Goal: Information Seeking & Learning: Learn about a topic

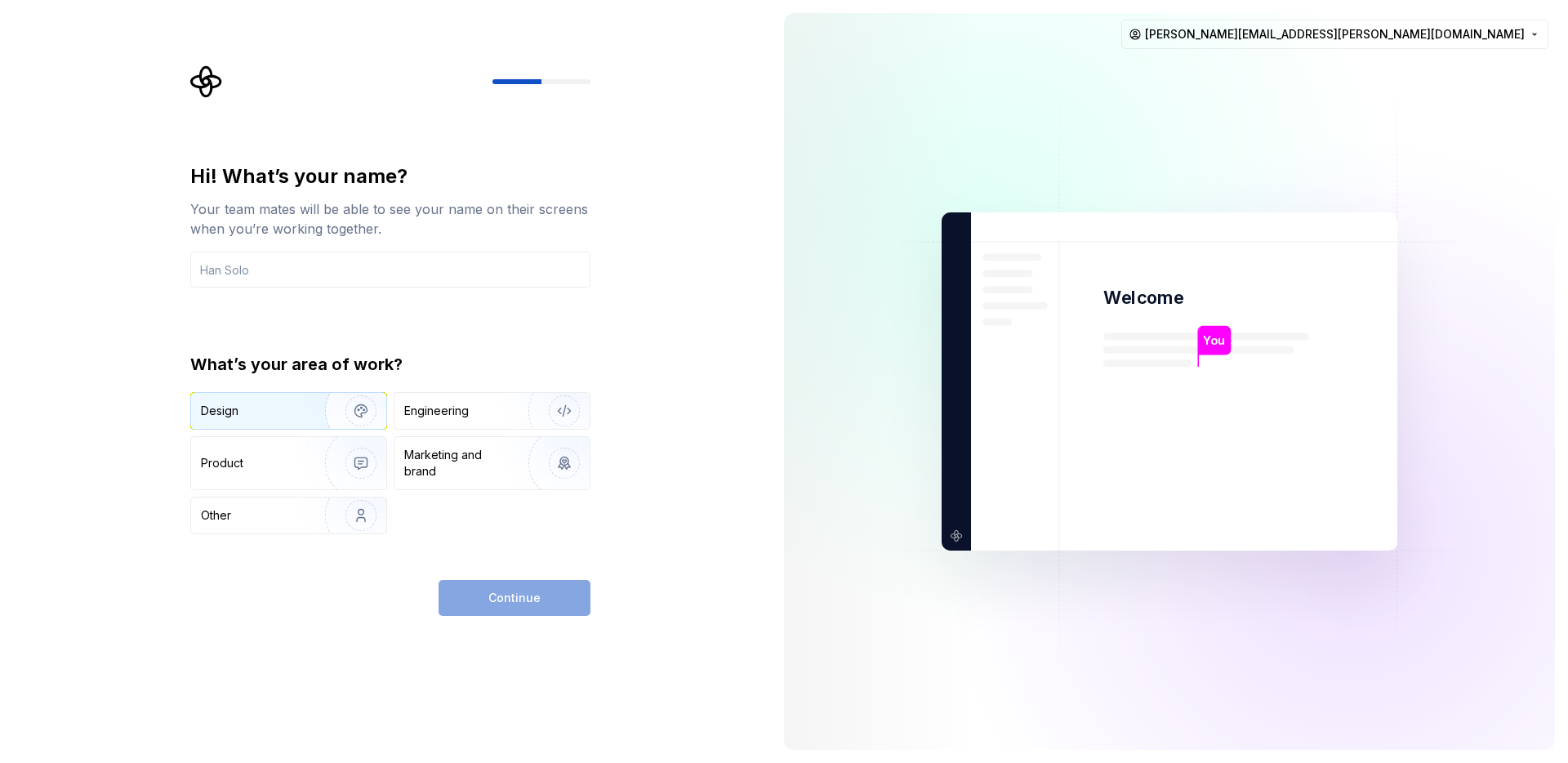
click at [349, 413] on img "button" at bounding box center [350, 411] width 105 height 110
click at [439, 288] on div "Hi! What’s your name? Your team mates will be able to see your name on their sc…" at bounding box center [390, 349] width 401 height 371
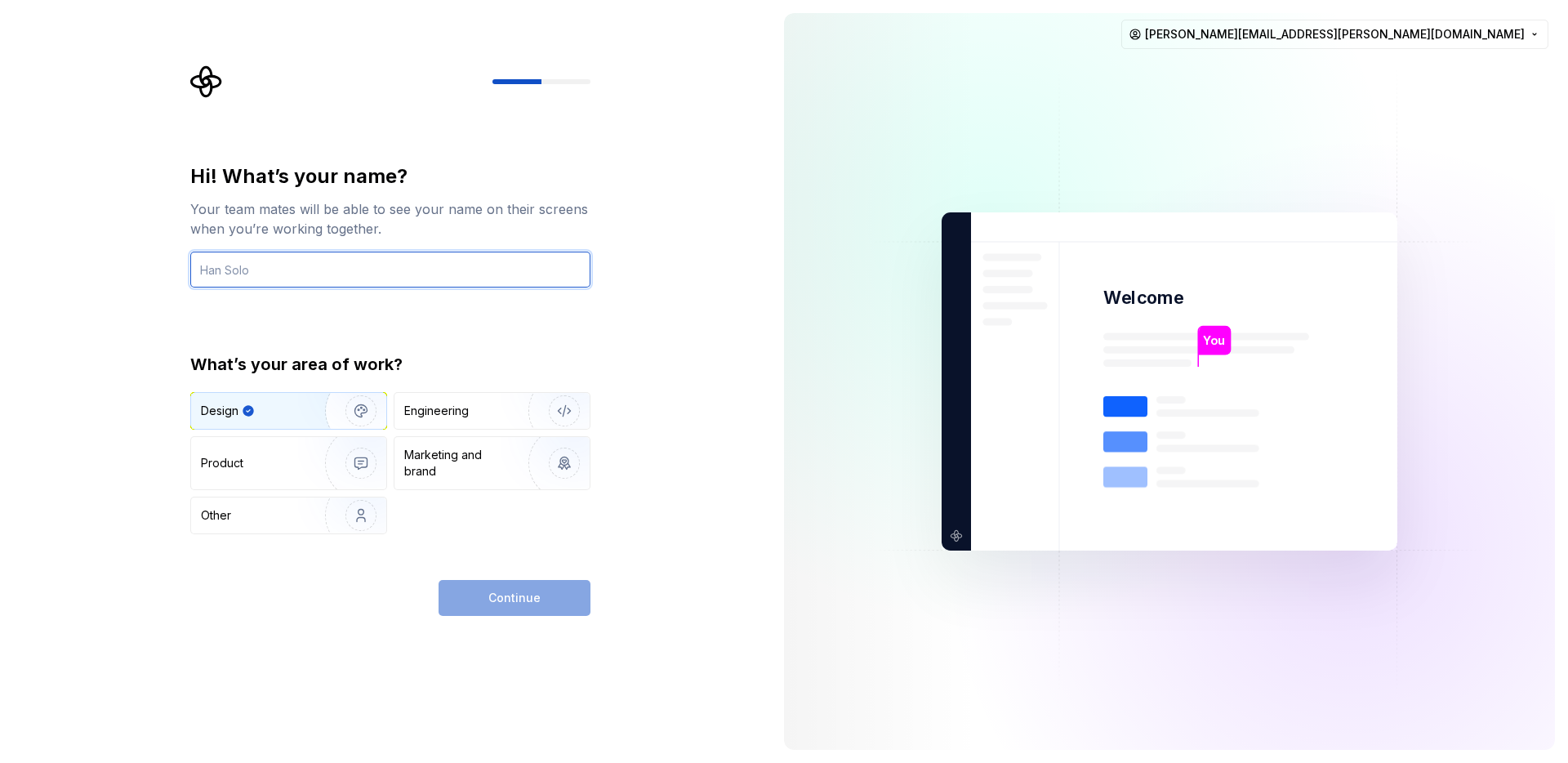
click at [429, 277] on input "text" at bounding box center [390, 270] width 401 height 36
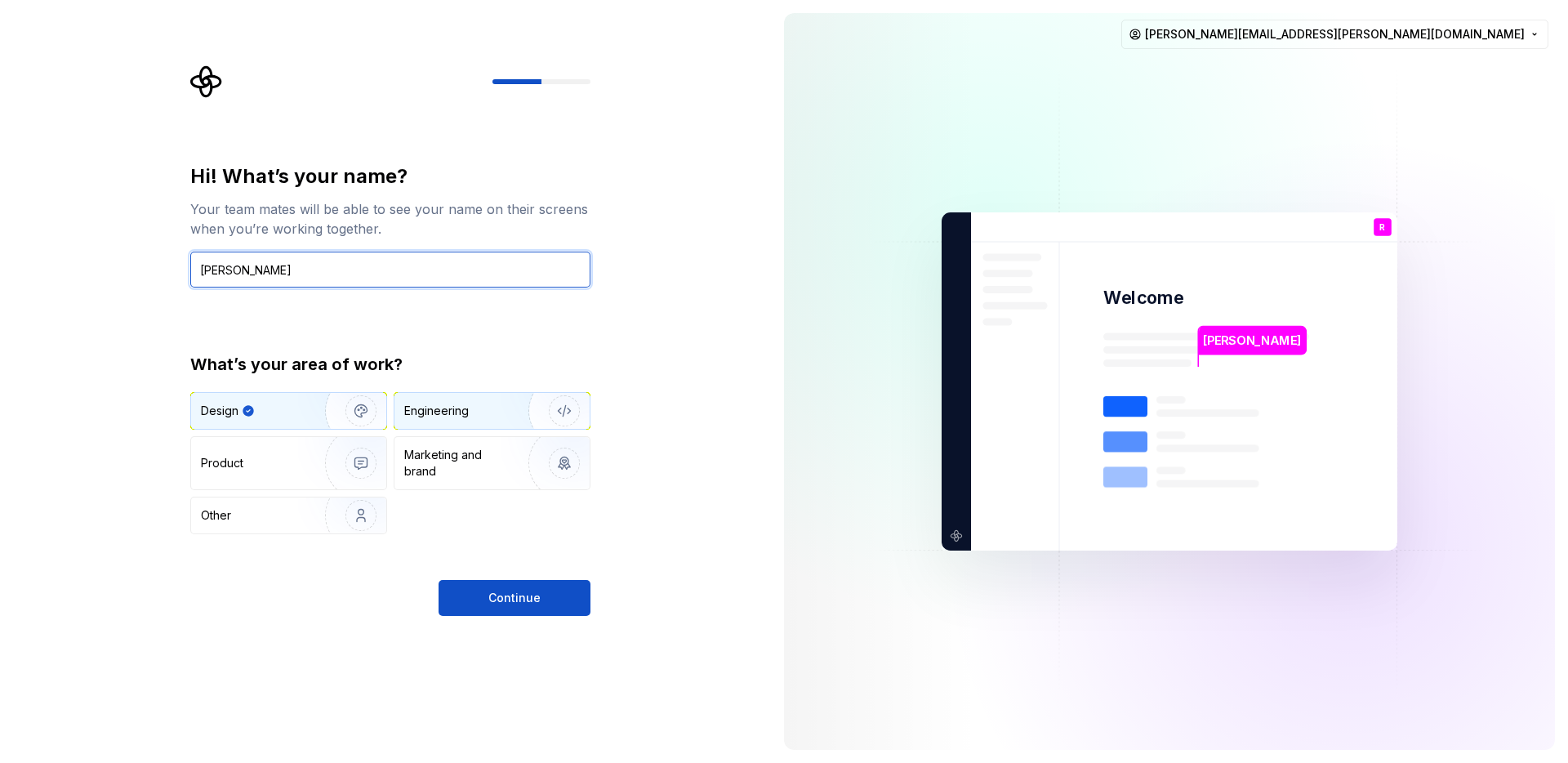
type input "Razee Hussein-Jamal"
click at [537, 419] on img "button" at bounding box center [554, 411] width 105 height 110
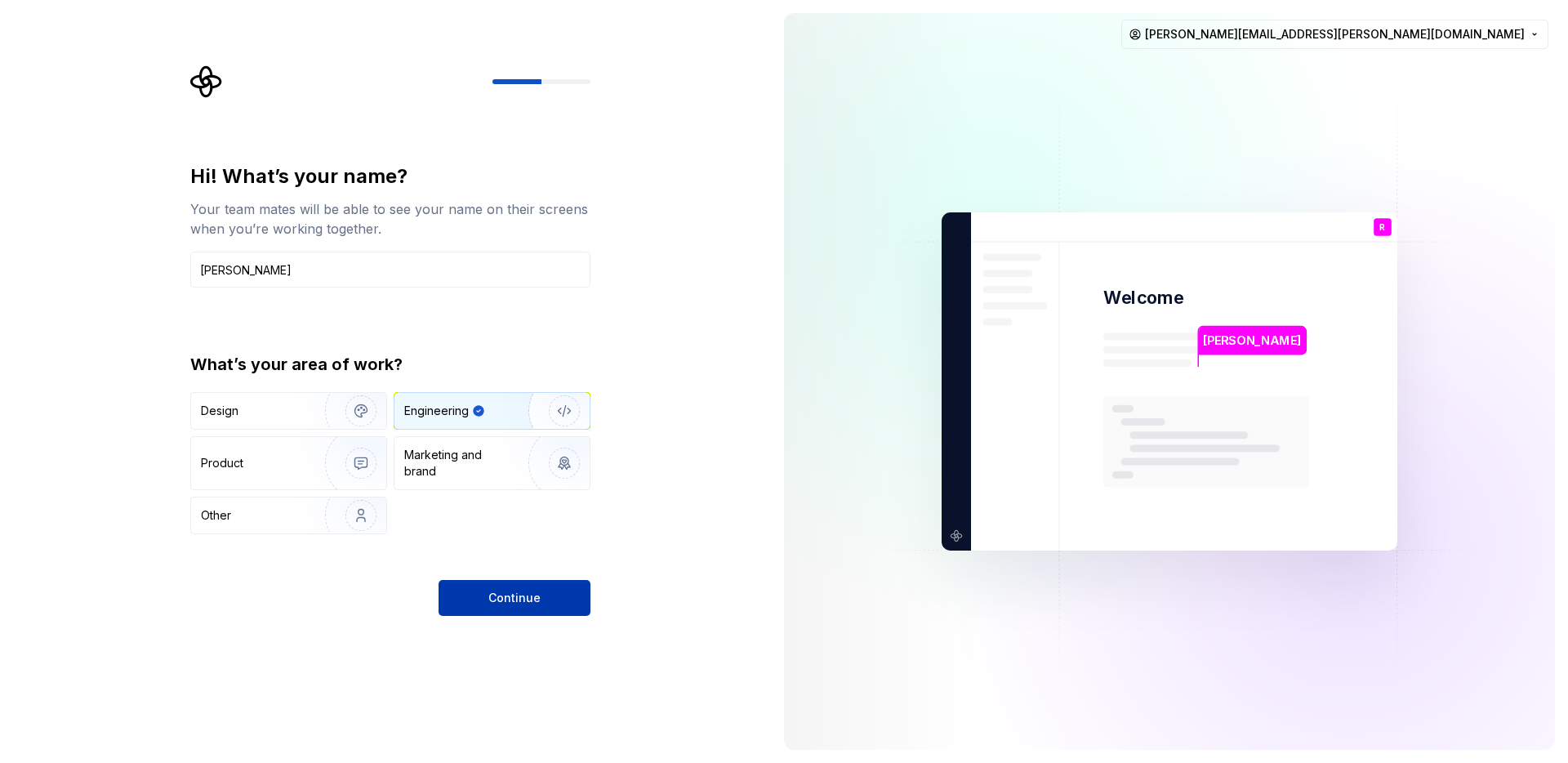
click at [526, 604] on span "Continue" at bounding box center [514, 598] width 52 height 16
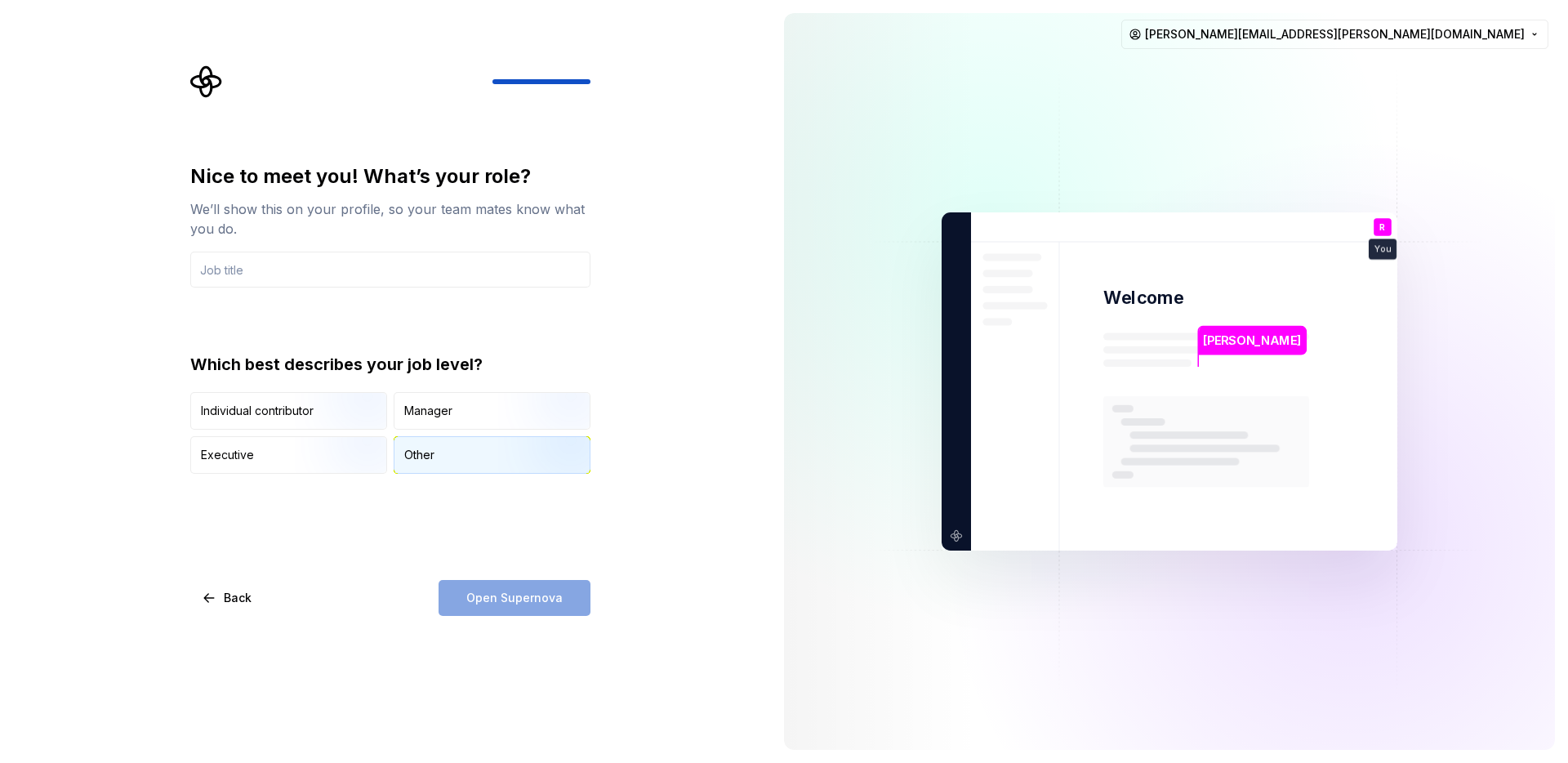
click at [418, 449] on div "Other" at bounding box center [419, 454] width 31 height 16
click at [357, 288] on div "Nice to meet you! What’s your role? We’ll show this on your profile, so your te…" at bounding box center [390, 318] width 401 height 310
click at [350, 272] on input "text" at bounding box center [390, 270] width 401 height 36
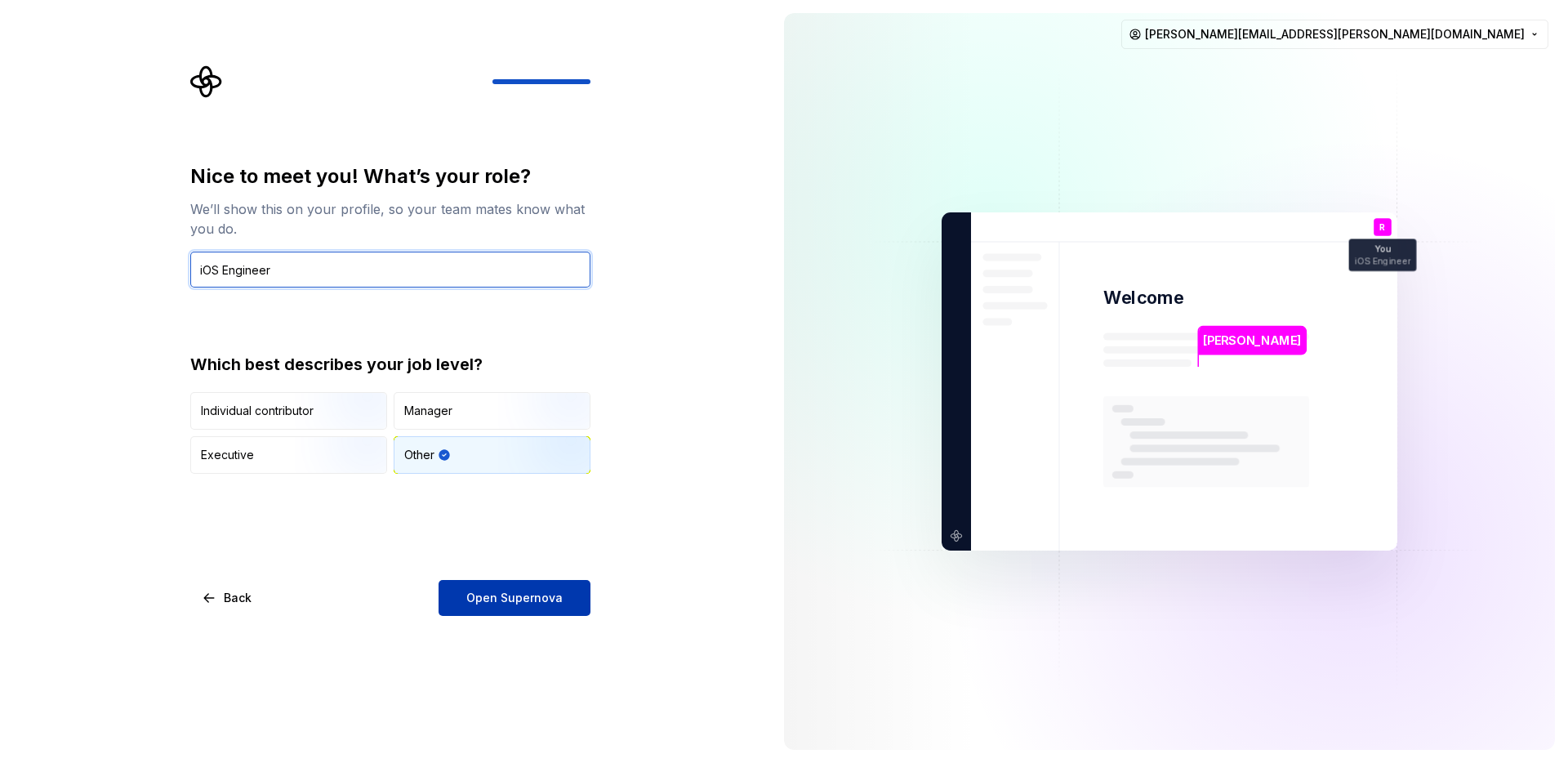
type input "iOS Engineer"
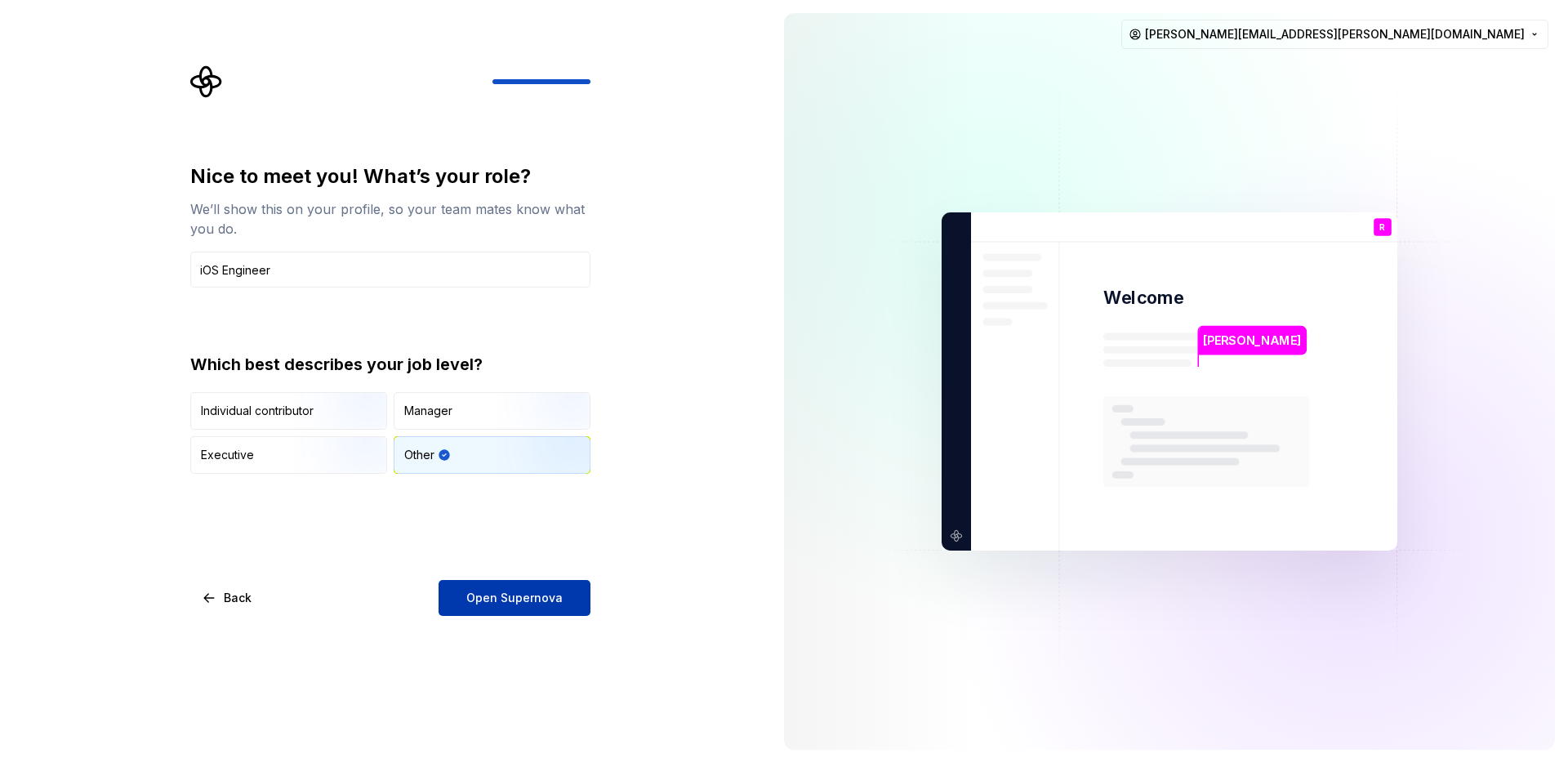
click at [497, 587] on button "Open Supernova" at bounding box center [514, 598] width 152 height 36
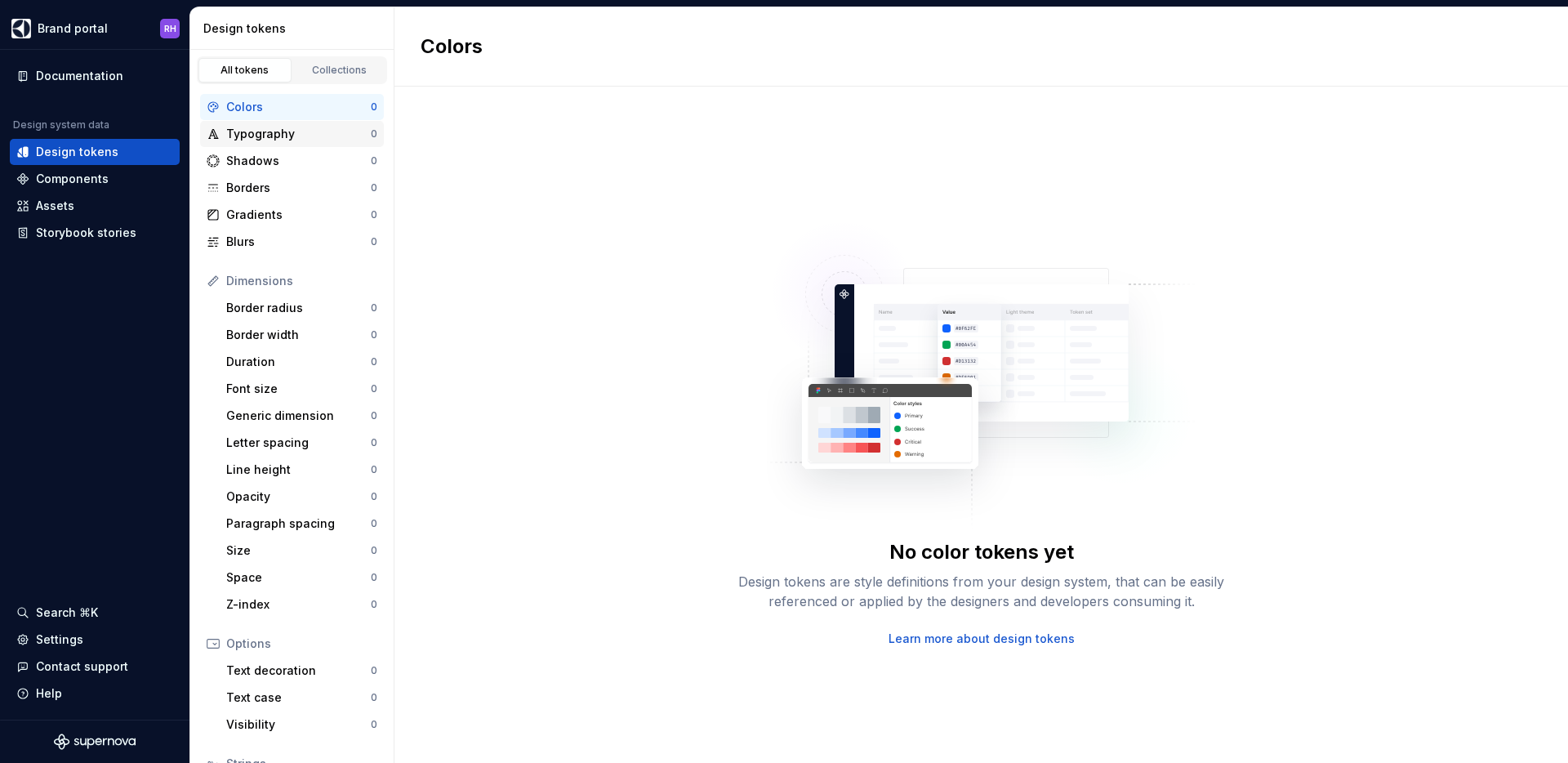
click at [295, 134] on div "Typography" at bounding box center [298, 134] width 145 height 16
click at [300, 169] on div "Shadows 0" at bounding box center [292, 161] width 184 height 26
click at [304, 303] on div "Border radius" at bounding box center [298, 308] width 145 height 16
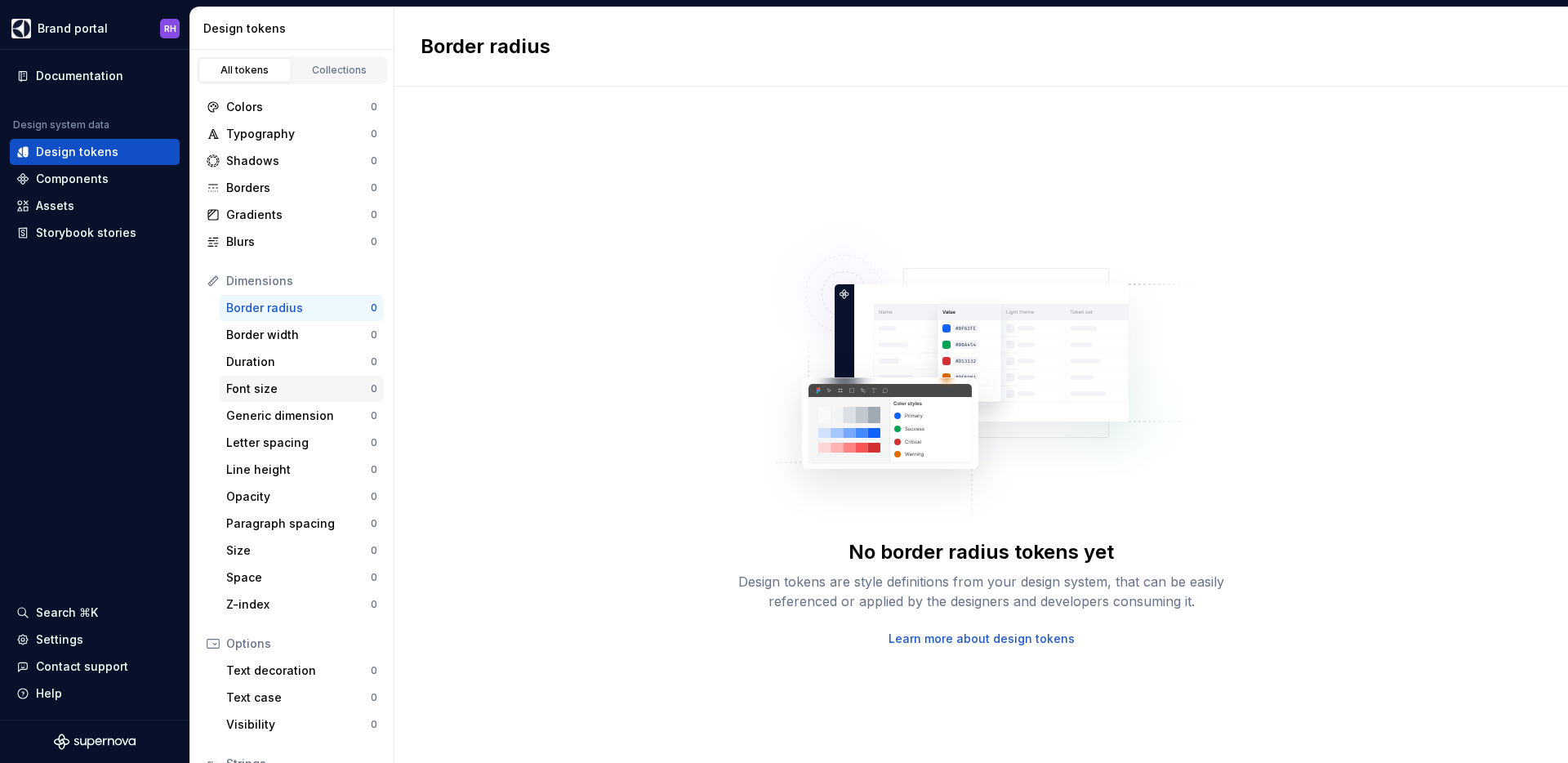
scroll to position [132, 0]
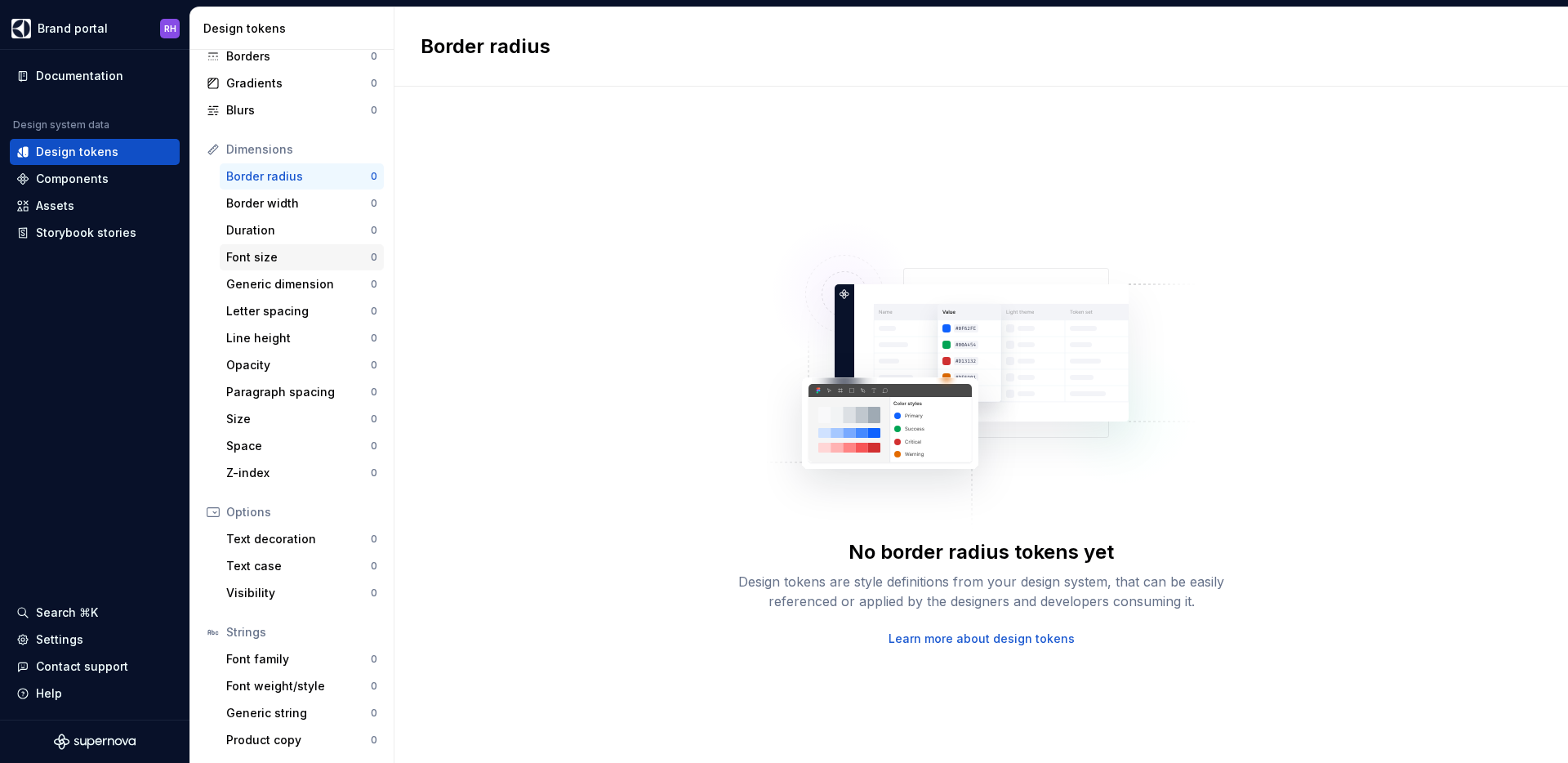
click at [325, 261] on div "Font size" at bounding box center [298, 257] width 145 height 16
click at [1014, 632] on link "Learn more about design tokens" at bounding box center [981, 639] width 186 height 16
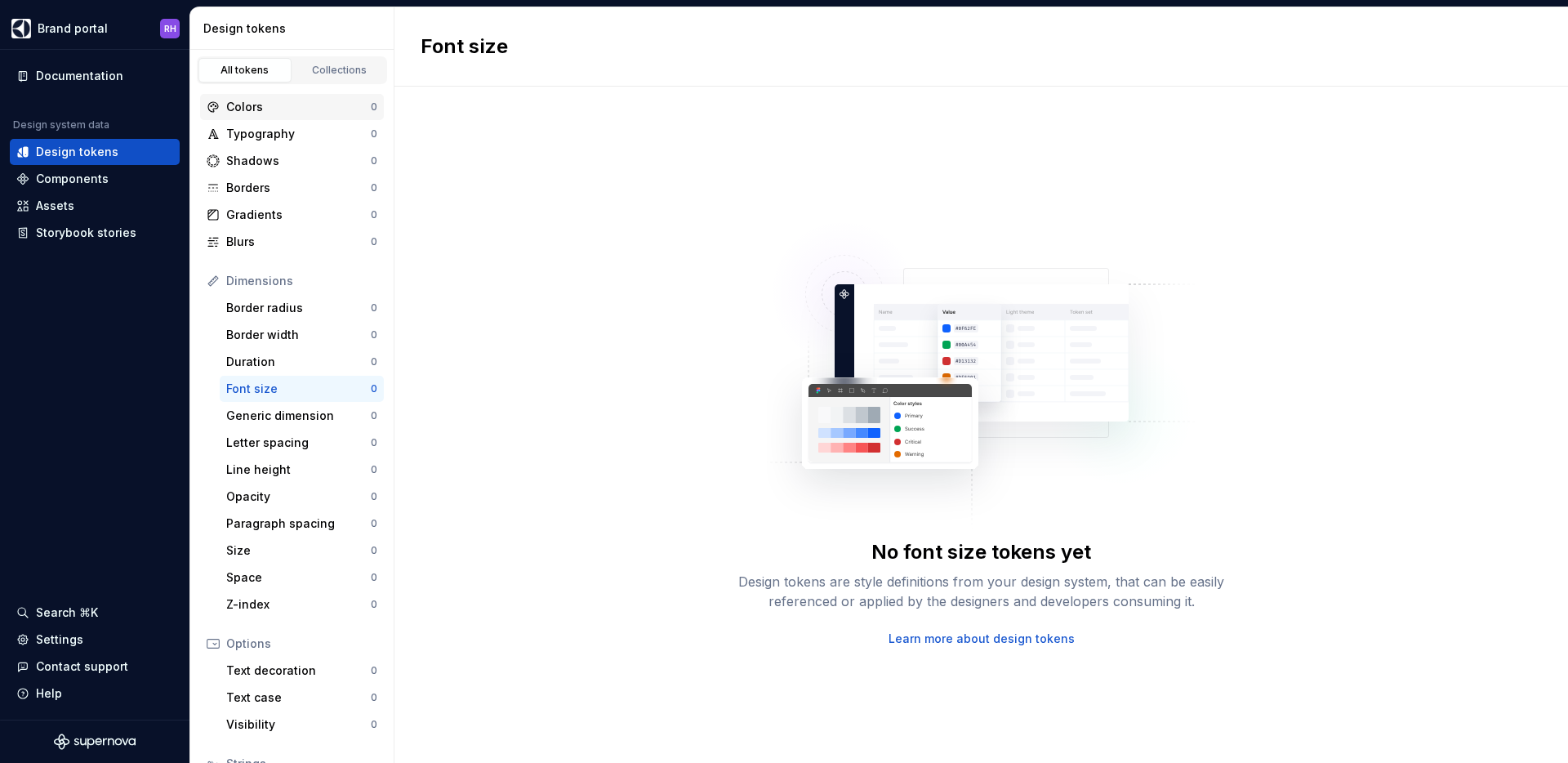
click at [260, 107] on div "Colors" at bounding box center [298, 106] width 145 height 16
click at [317, 61] on link "Collections" at bounding box center [340, 70] width 94 height 25
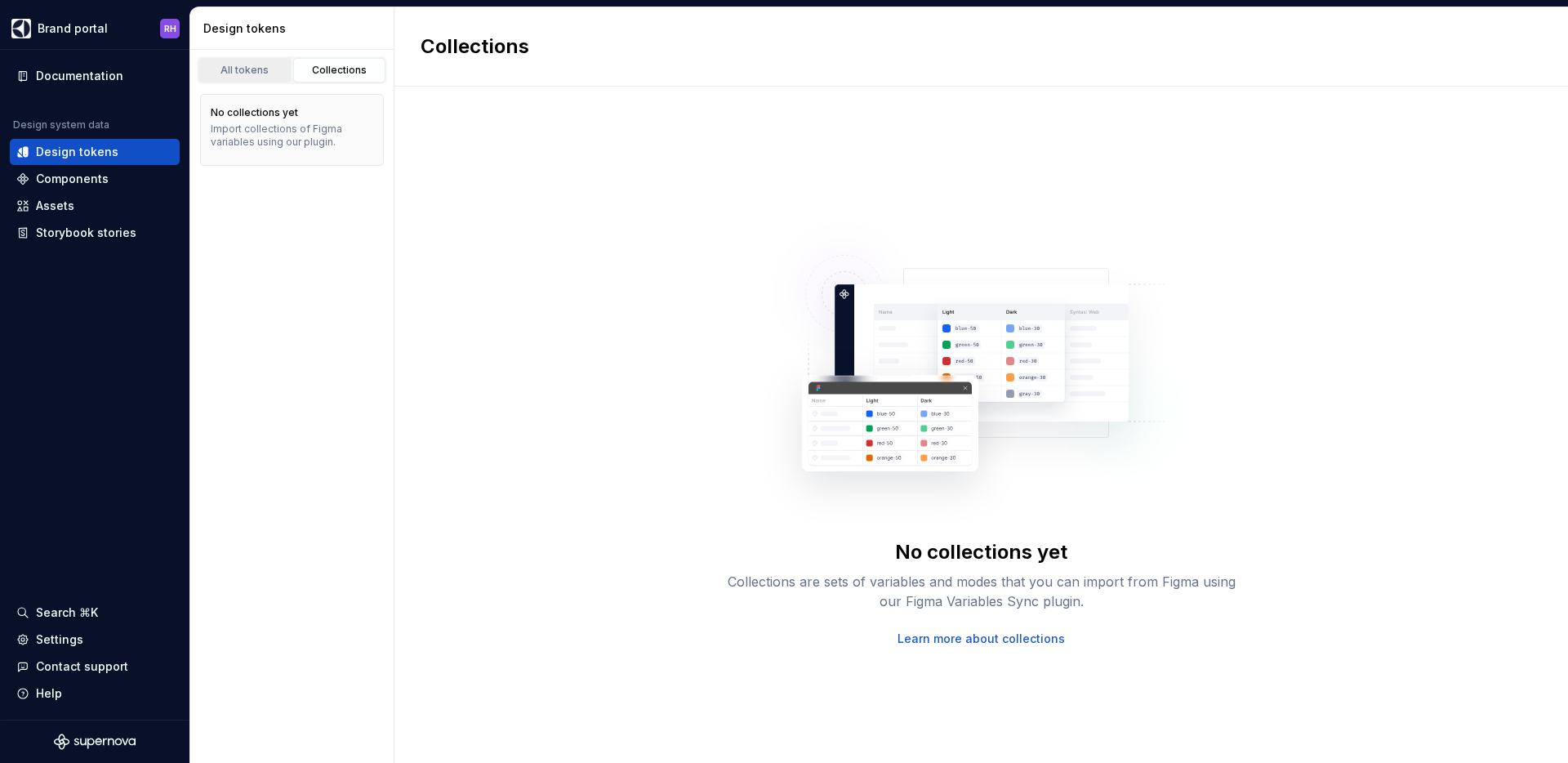
click at [259, 73] on div "All tokens" at bounding box center [245, 70] width 82 height 13
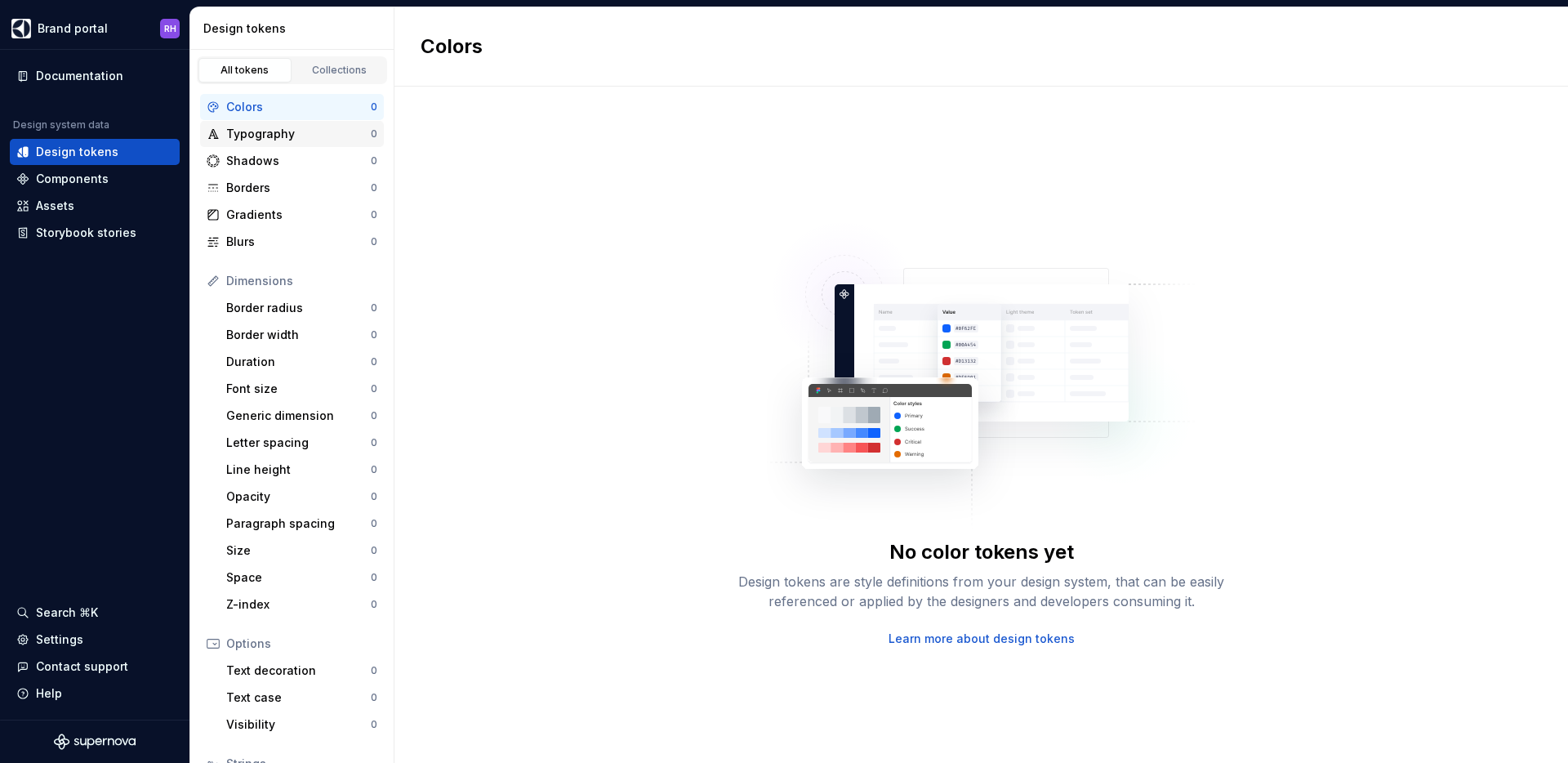
click at [282, 128] on div "Typography" at bounding box center [298, 134] width 145 height 16
click at [143, 180] on div "Components" at bounding box center [94, 179] width 156 height 16
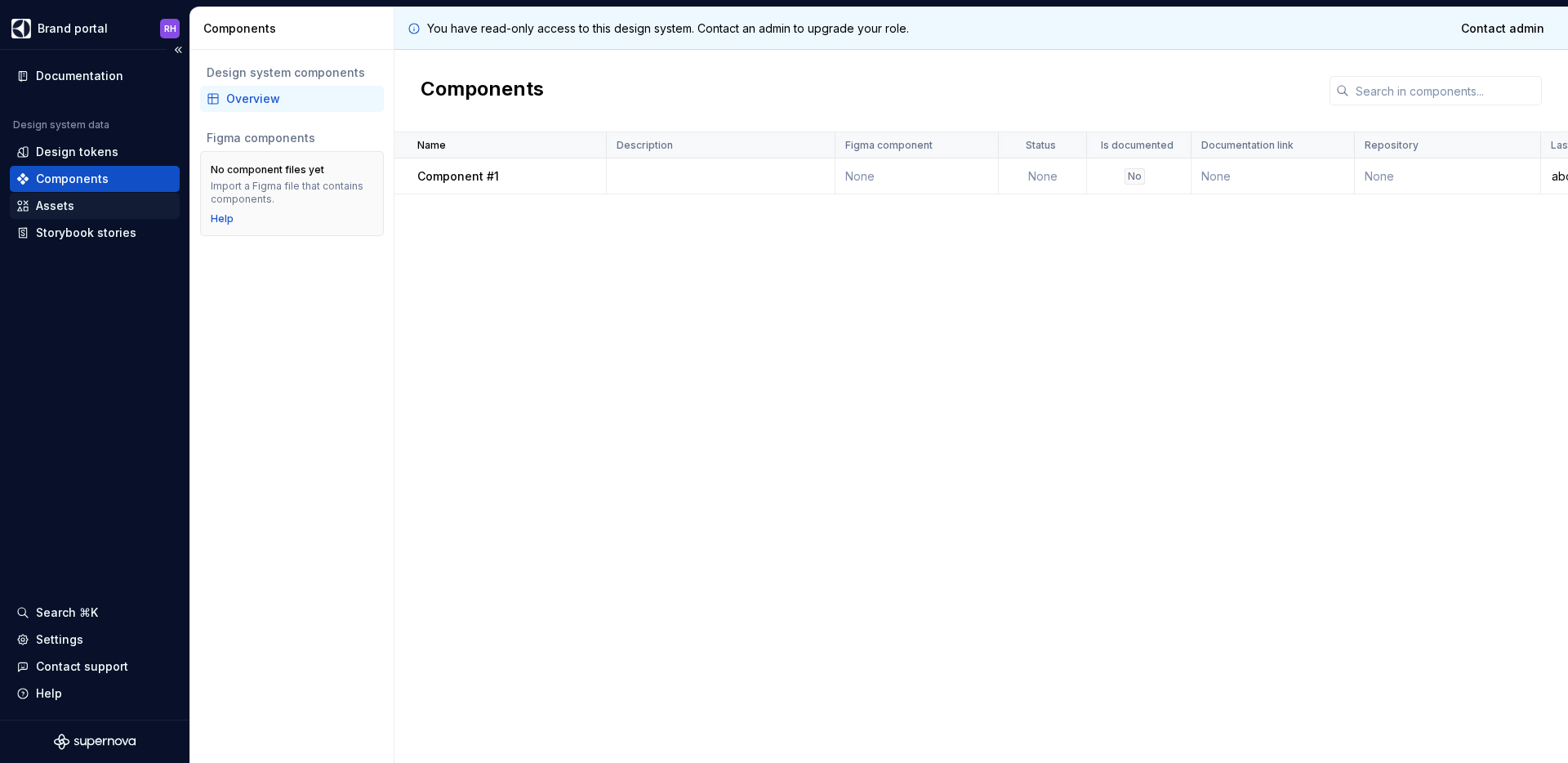
click at [116, 205] on div "Assets" at bounding box center [94, 205] width 156 height 16
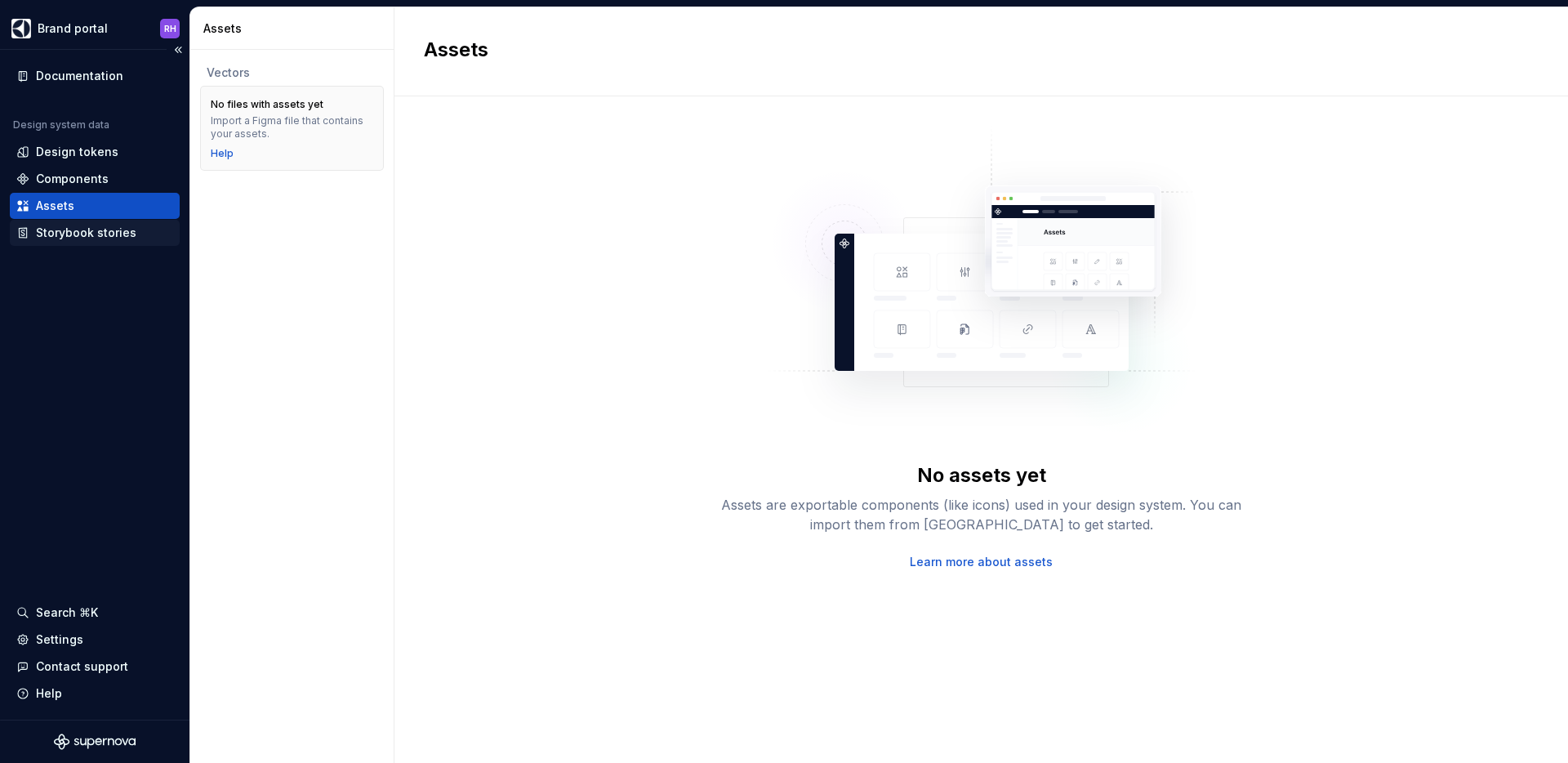
click at [122, 229] on div "Storybook stories" at bounding box center [86, 232] width 100 height 16
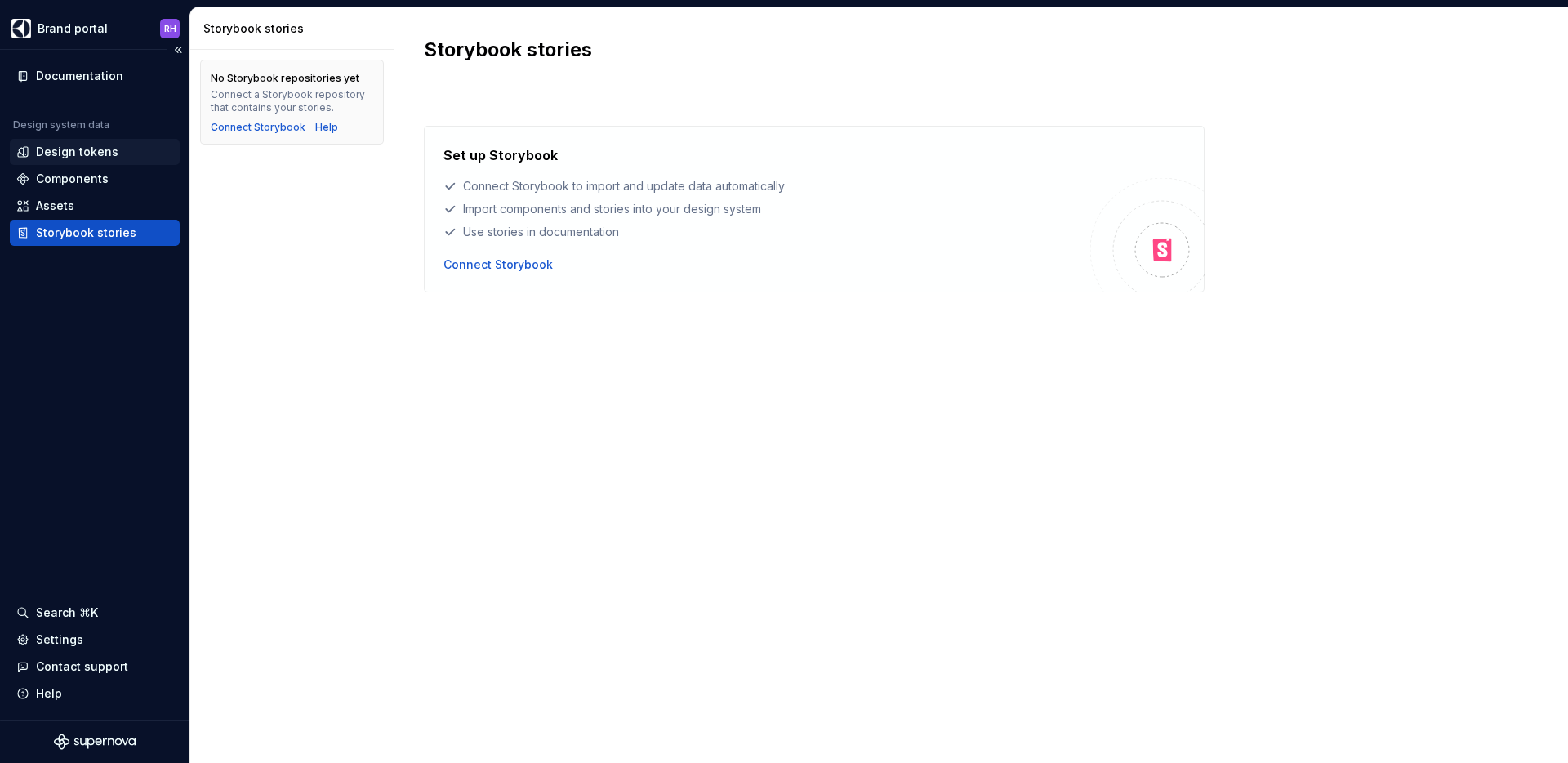
click at [111, 149] on div "Design tokens" at bounding box center [77, 151] width 82 height 16
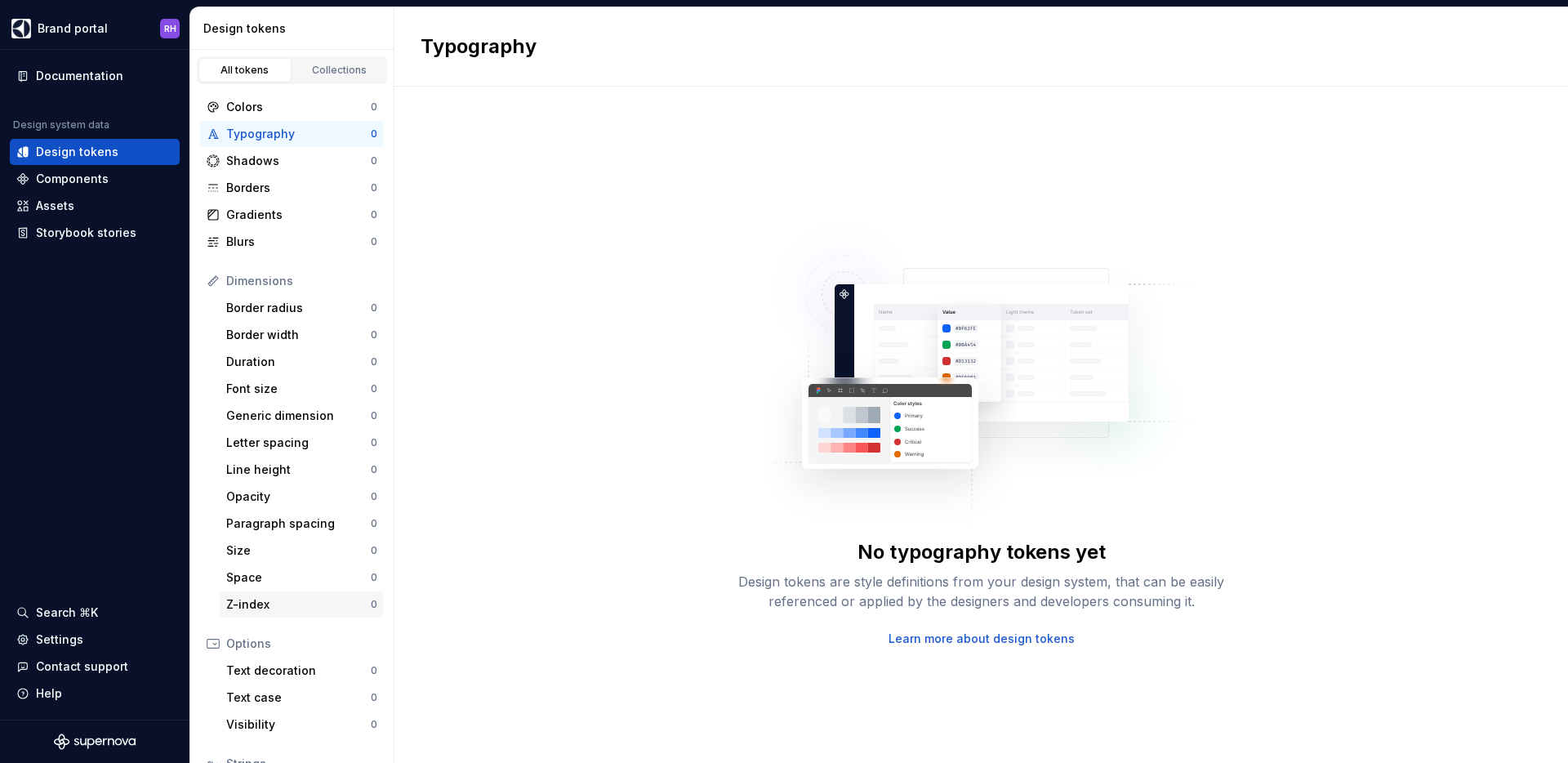
click at [324, 596] on div "Z-index" at bounding box center [298, 604] width 145 height 16
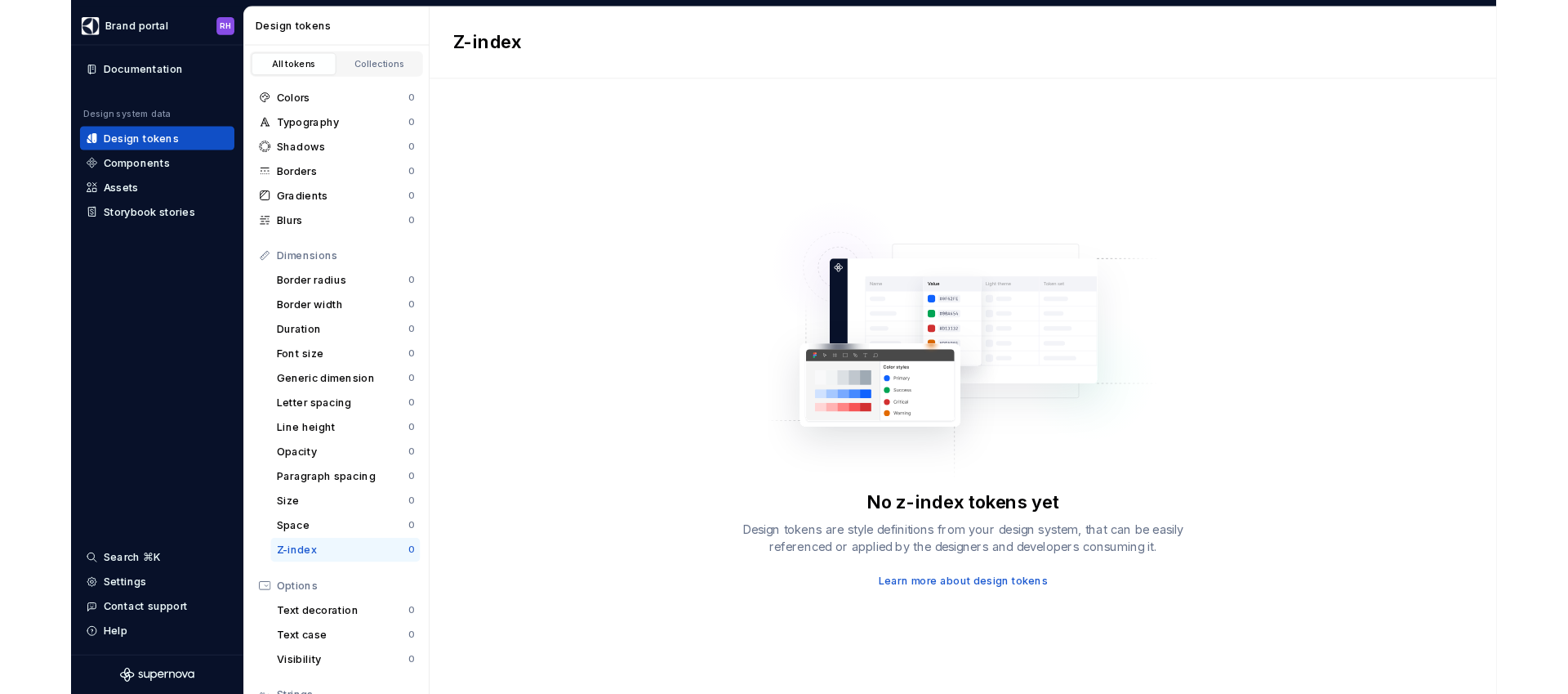
scroll to position [132, 0]
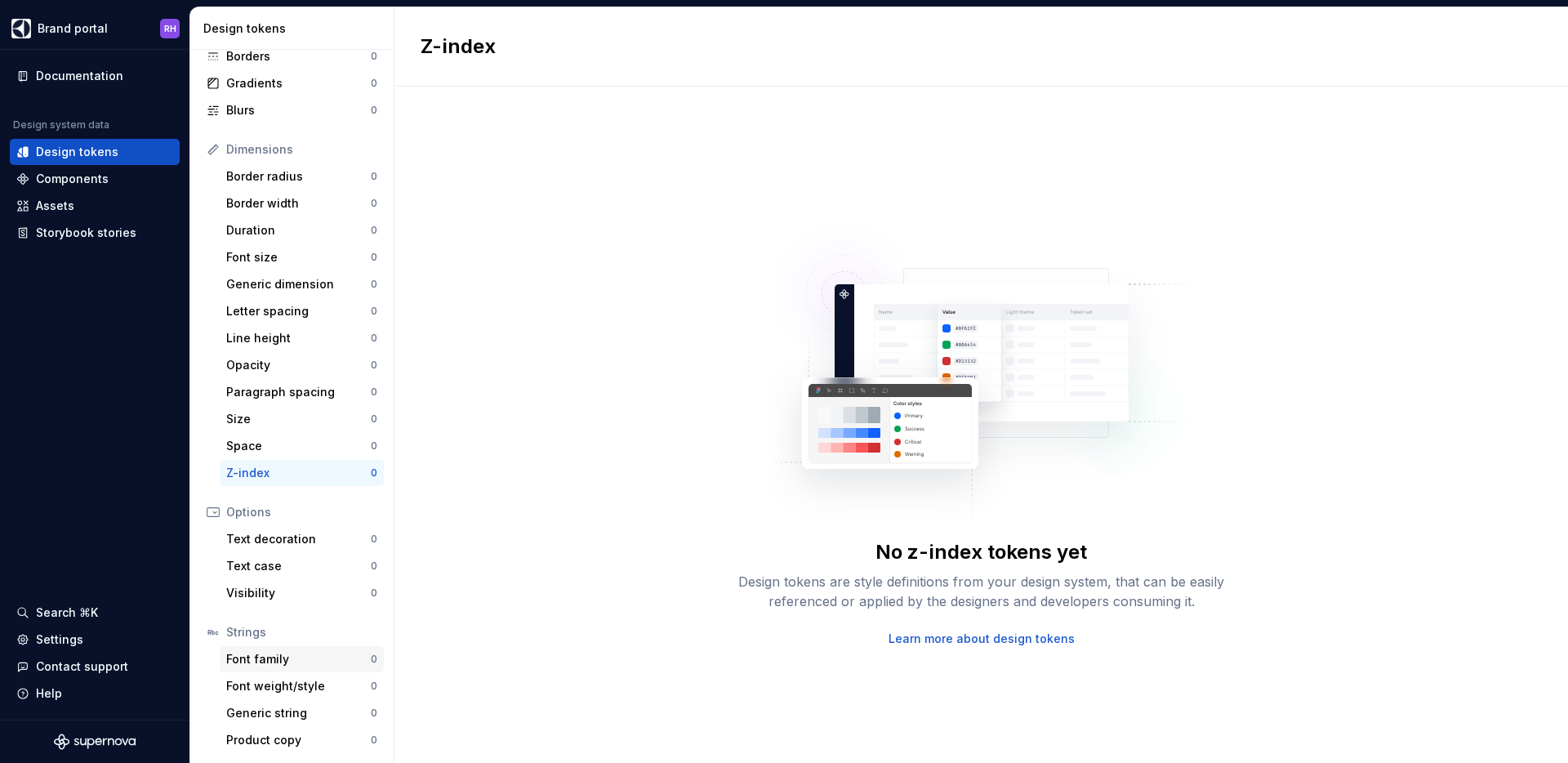
click at [323, 663] on div "Font family" at bounding box center [298, 659] width 145 height 16
